Goal: Task Accomplishment & Management: Complete application form

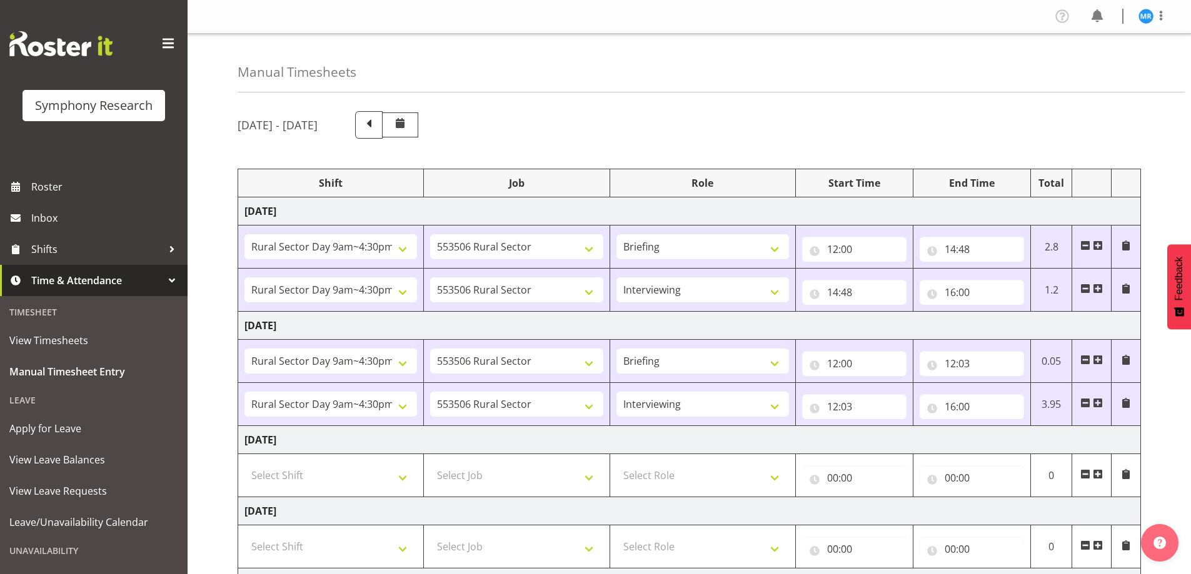
select select "81561"
select select "10587"
select select "81561"
select select "10587"
select select "47"
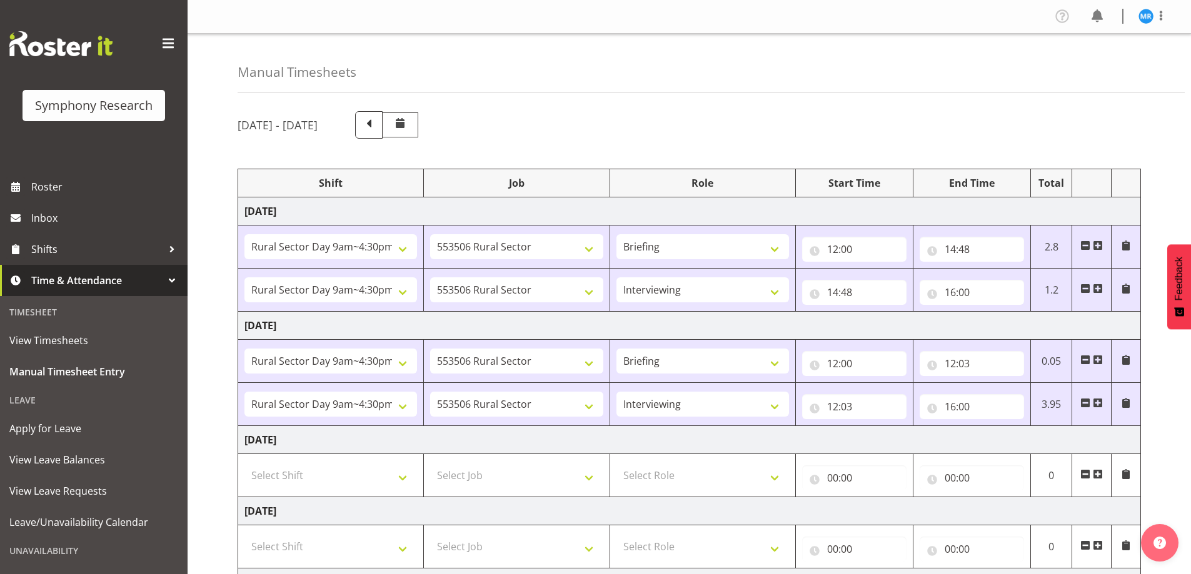
select select "81561"
select select "10587"
select select "81561"
select select "10587"
select select "47"
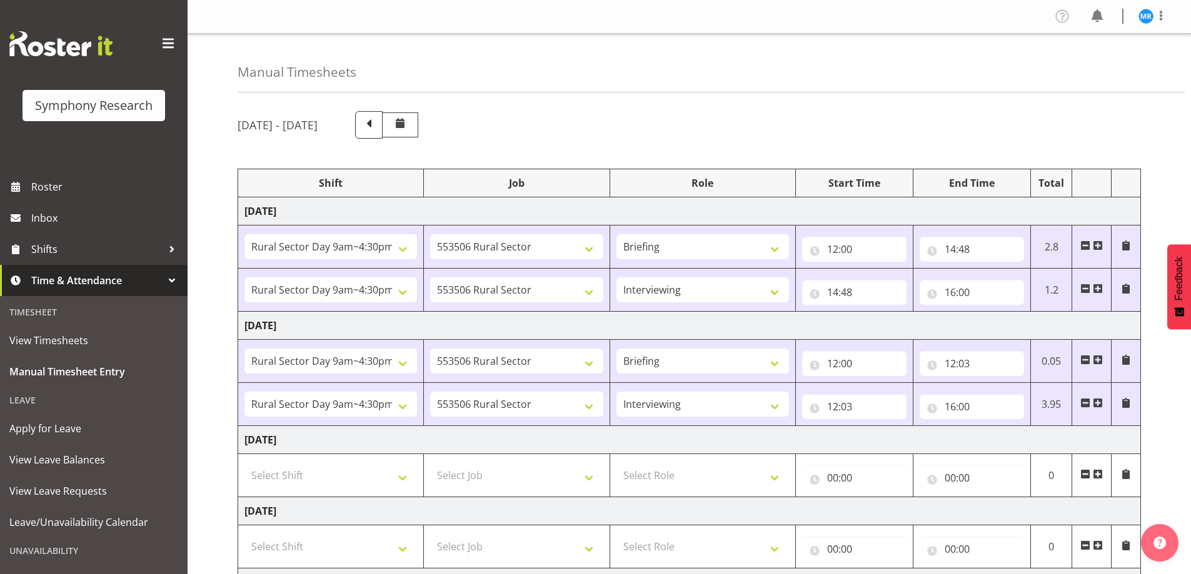
scroll to position [288, 0]
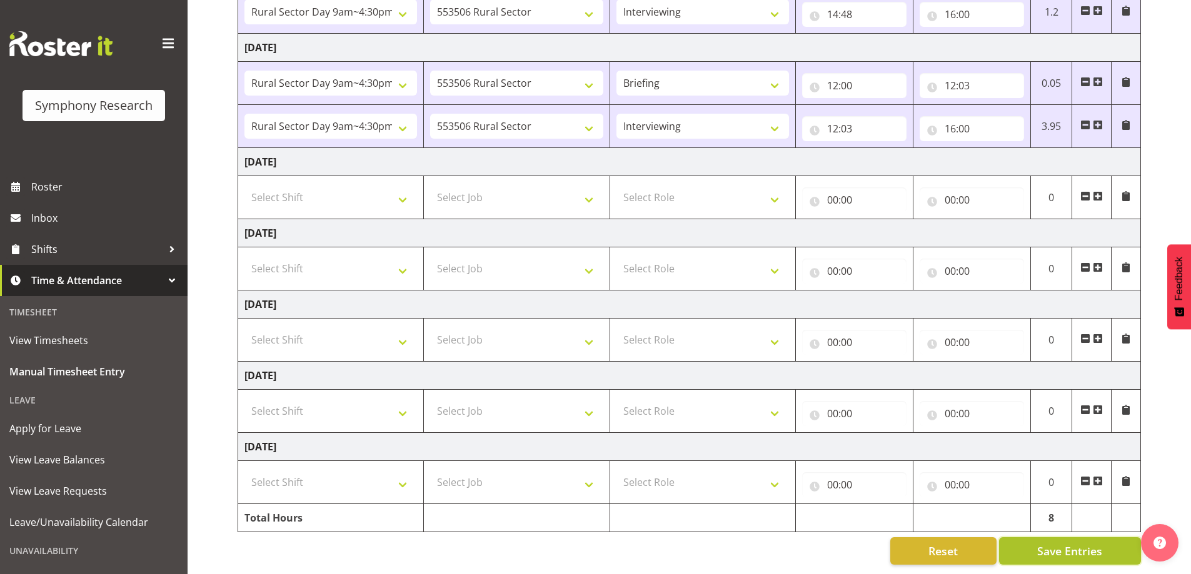
click at [1086, 543] on span "Save Entries" at bounding box center [1069, 551] width 65 height 16
